Goal: Find specific page/section: Find specific page/section

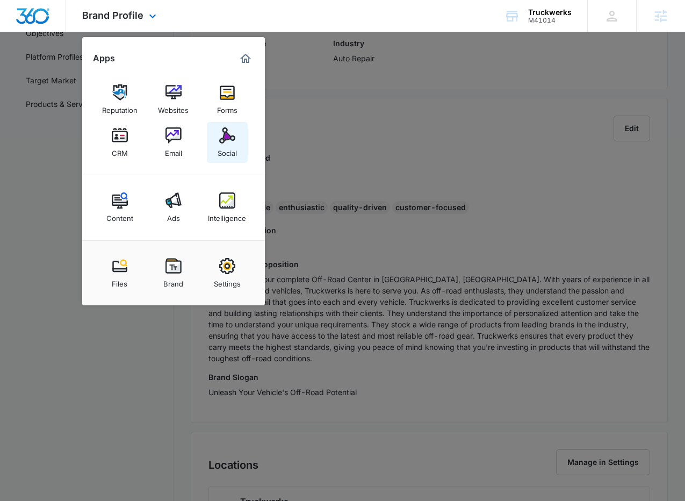
click at [223, 141] on img at bounding box center [227, 135] width 16 height 16
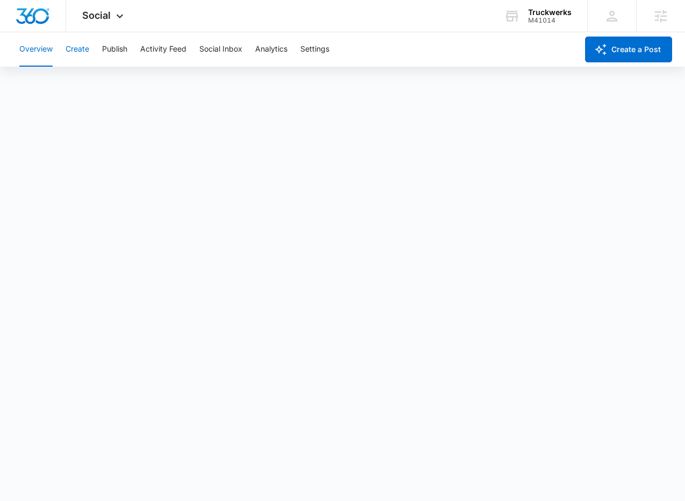
click at [81, 48] on button "Create" at bounding box center [78, 49] width 24 height 34
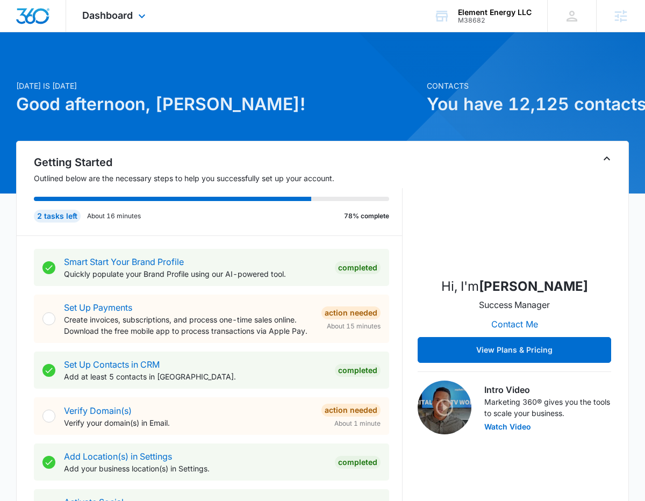
click at [114, 4] on div "Dashboard Apps Reputation Forms CRM Email Social Content Ads Intelligence Files…" at bounding box center [115, 16] width 98 height 32
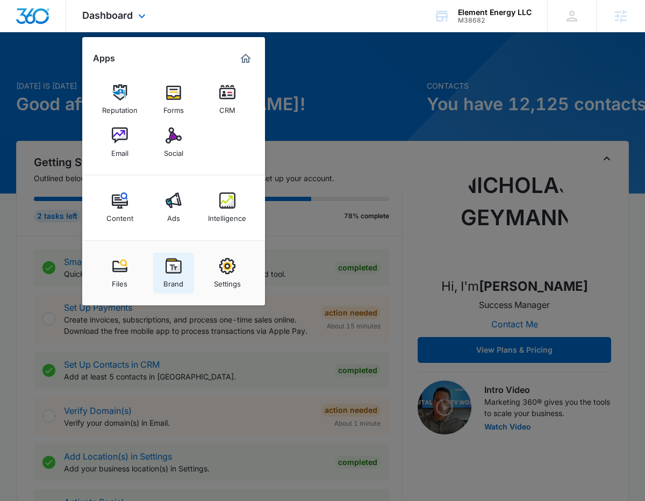
click at [173, 258] on img at bounding box center [173, 266] width 16 height 16
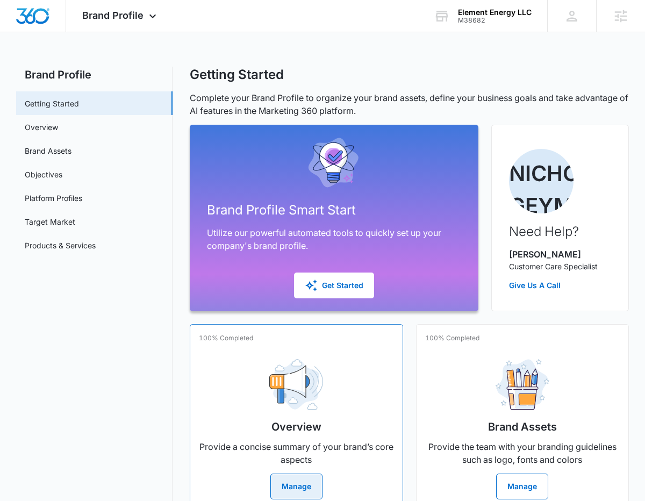
click at [297, 406] on img at bounding box center [296, 384] width 54 height 51
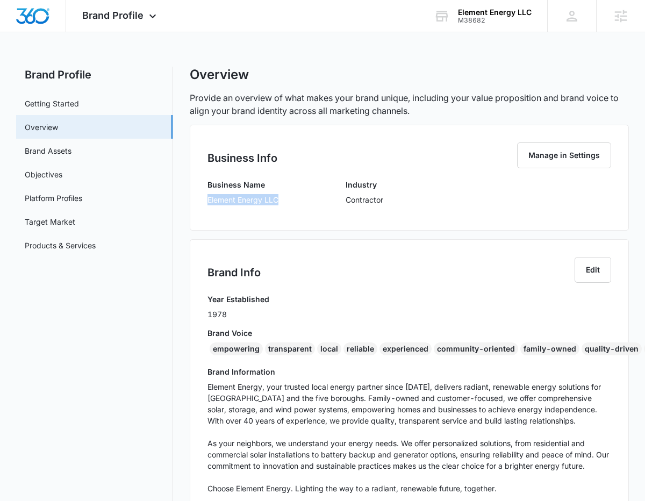
drag, startPoint x: 275, startPoint y: 197, endPoint x: 205, endPoint y: 202, distance: 70.5
click at [205, 202] on div "Business Info Manage in Settings Business Name Element Energy LLC Industry Cont…" at bounding box center [409, 178] width 439 height 106
copy p "Element Energy LLC"
